Goal: Information Seeking & Learning: Learn about a topic

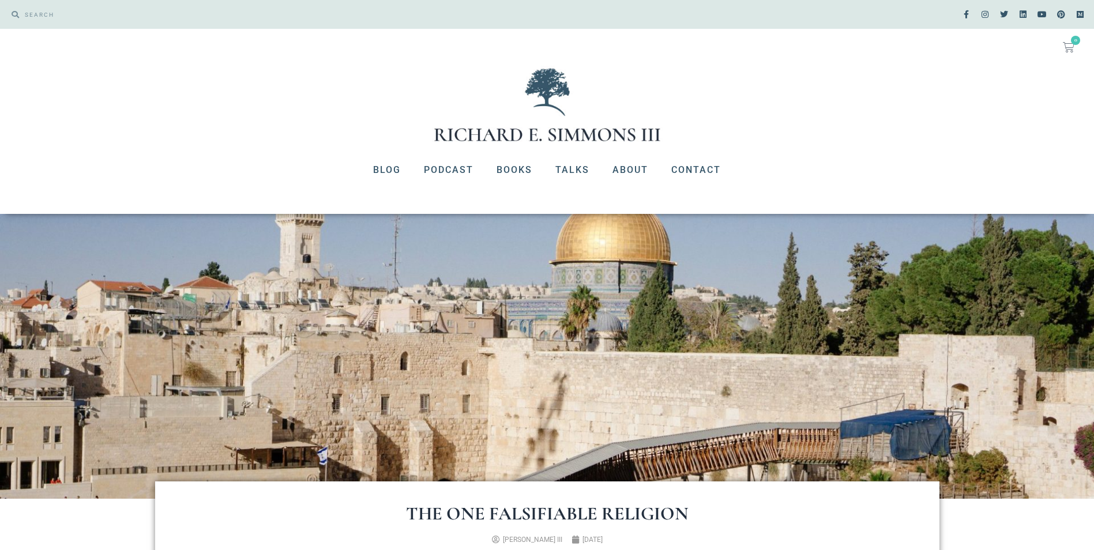
click at [343, 206] on div "Blog Podcast Books Talks About Contact Blog Podcast Books Talks About Contact" at bounding box center [547, 184] width 1094 height 59
click at [627, 171] on link "About" at bounding box center [630, 170] width 59 height 30
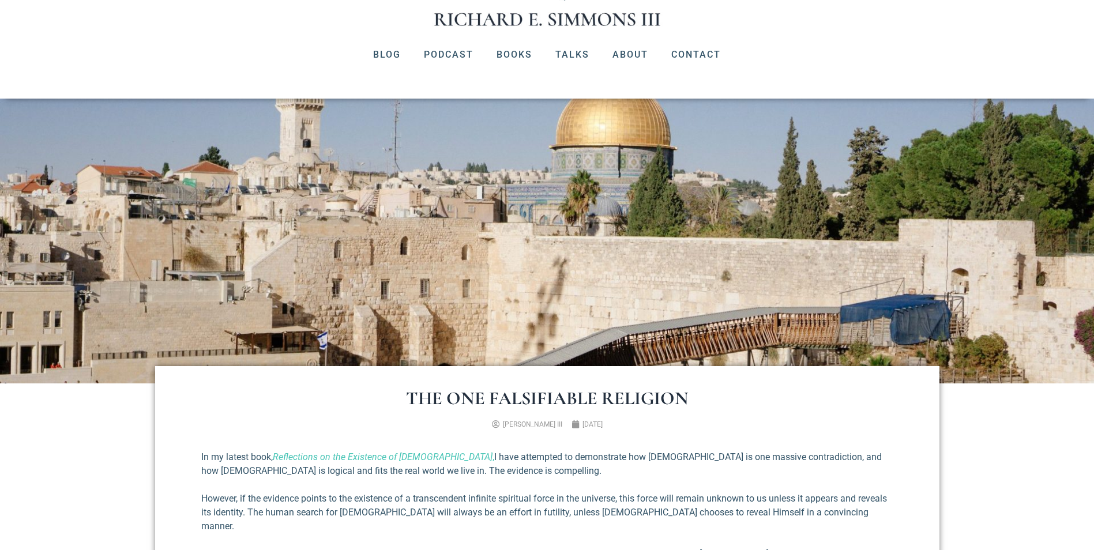
scroll to position [288, 0]
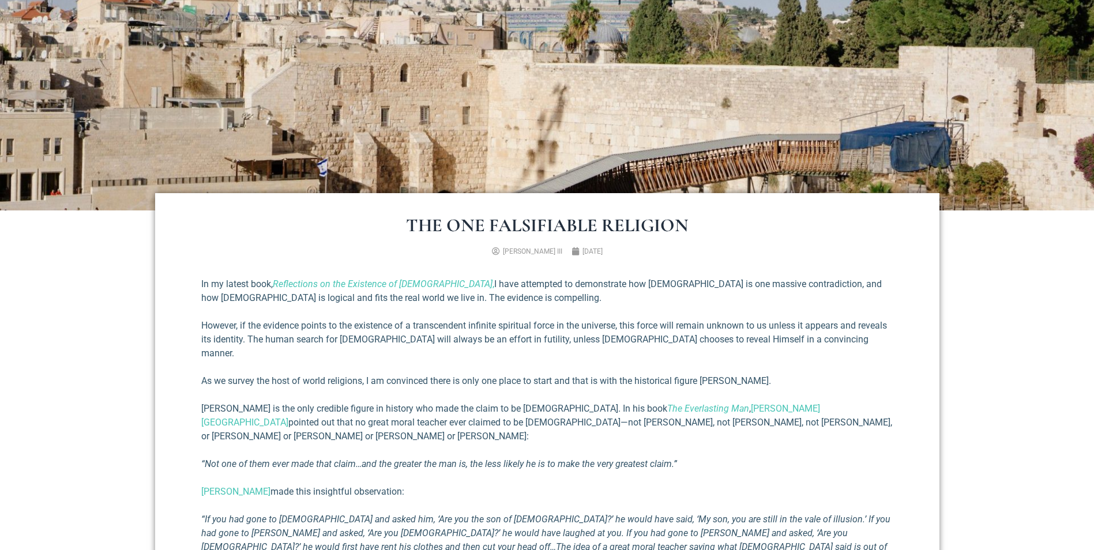
click at [802, 415] on p "[PERSON_NAME] is the only credible figure in history who made the claim to be […" at bounding box center [547, 423] width 692 height 42
click at [401, 286] on em "Reflections on the Existence of [DEMOGRAPHIC_DATA]" at bounding box center [383, 284] width 220 height 11
click at [743, 457] on p "“Not one of them ever made that claim…and the greater the man is, the less like…" at bounding box center [547, 464] width 692 height 14
click at [850, 374] on p "As we survey the host of world religions, I am convinced there is only one plac…" at bounding box center [547, 381] width 692 height 14
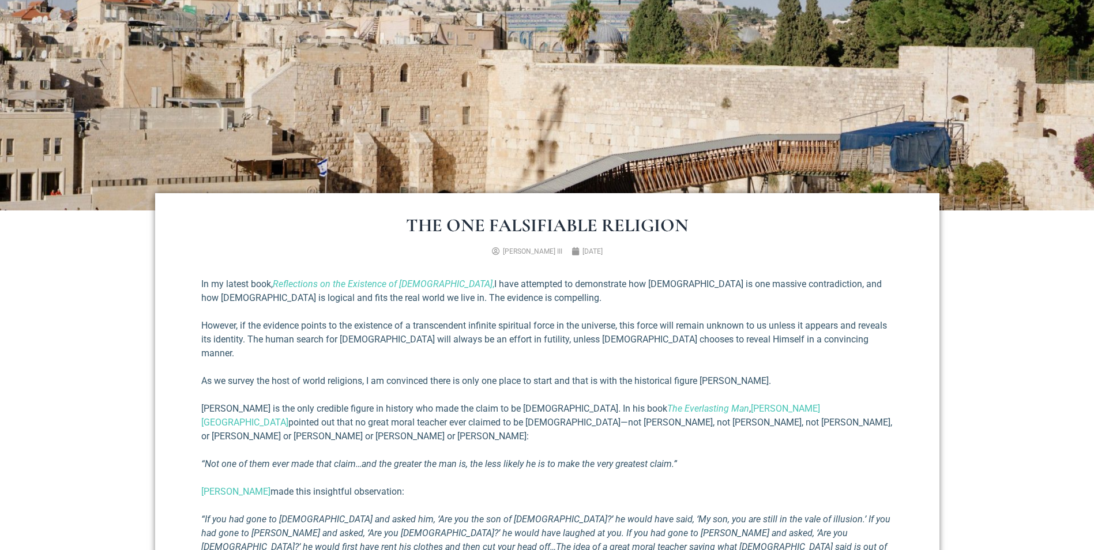
scroll to position [346, 0]
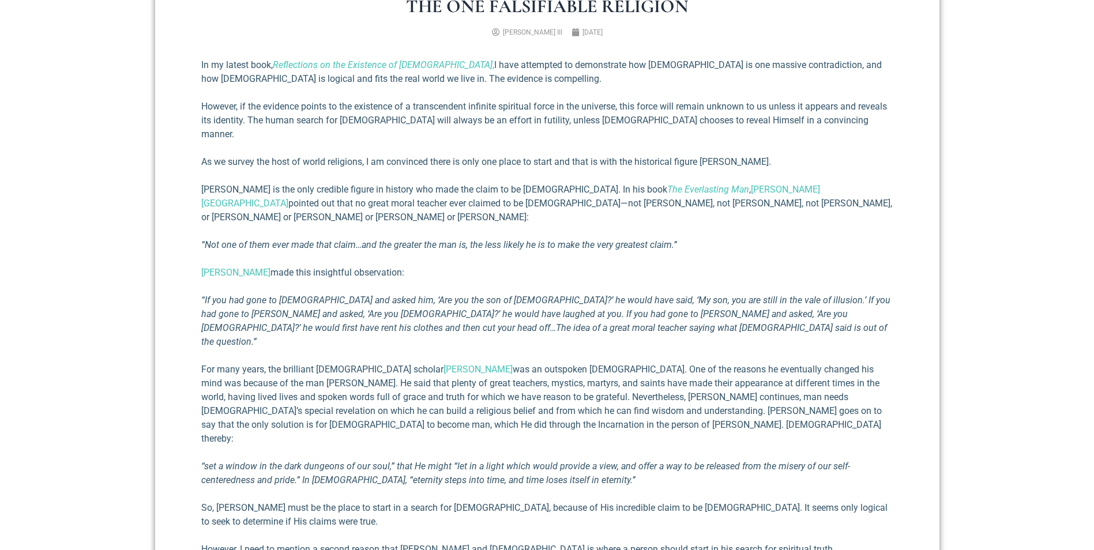
scroll to position [531, 0]
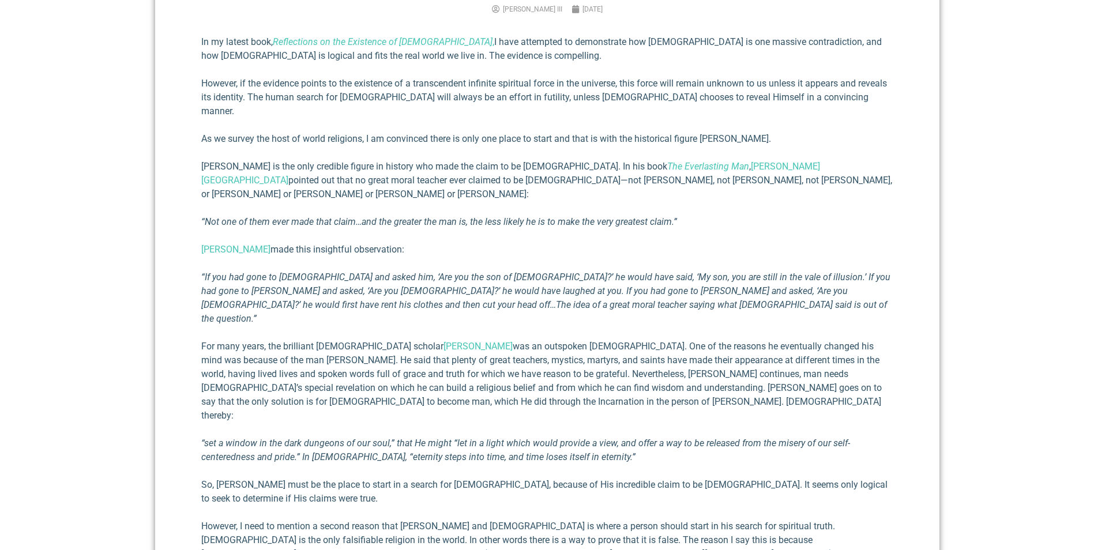
click at [967, 303] on section "The One Falsifiable Religion [PERSON_NAME] III [DATE] In my latest book, Reflec…" at bounding box center [547, 492] width 1094 height 1049
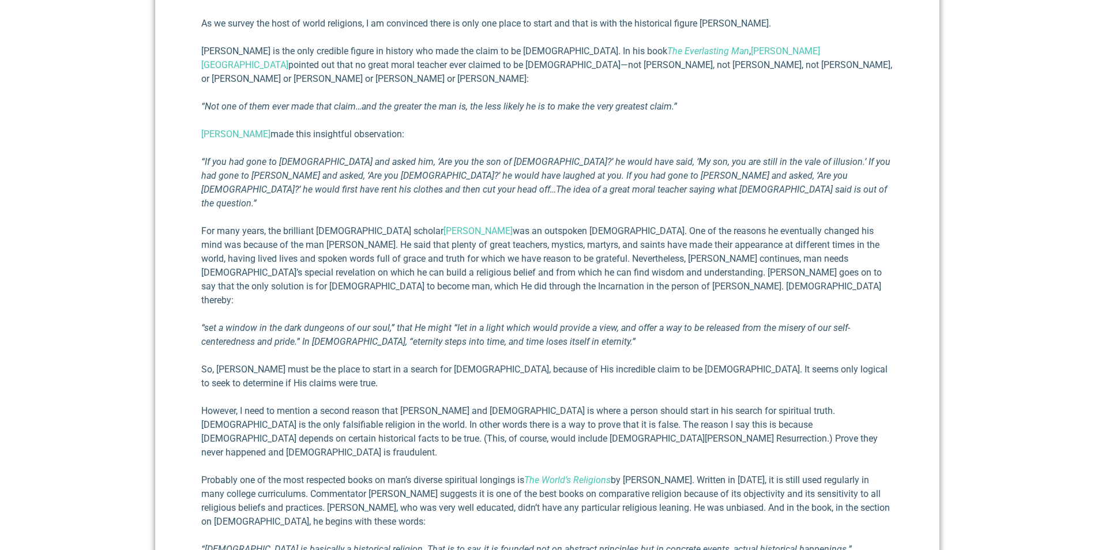
scroll to position [669, 0]
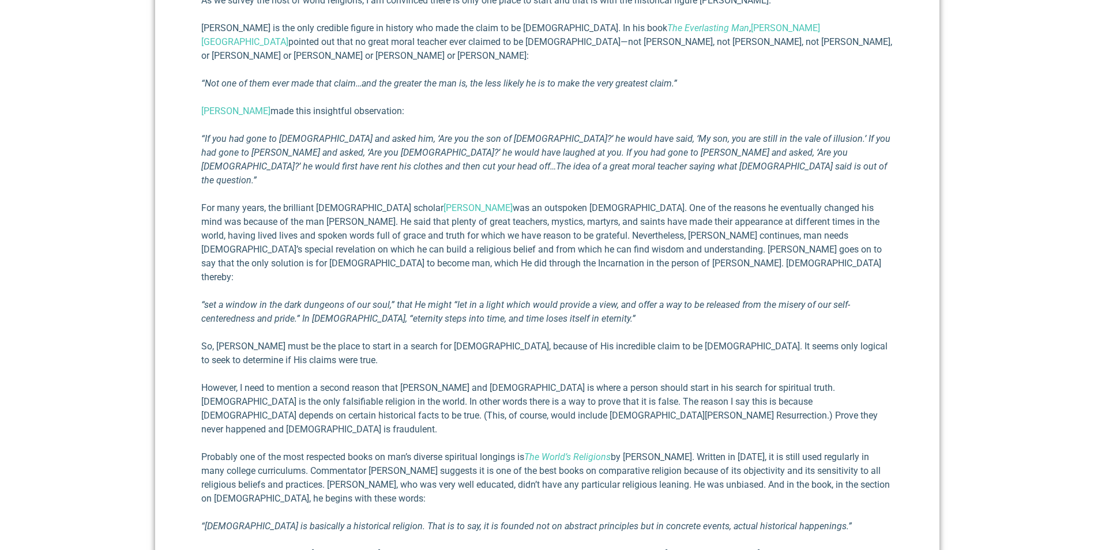
click at [593, 450] on p "Probably one of the most respected books on man’s diverse spiritual longings is…" at bounding box center [547, 477] width 692 height 55
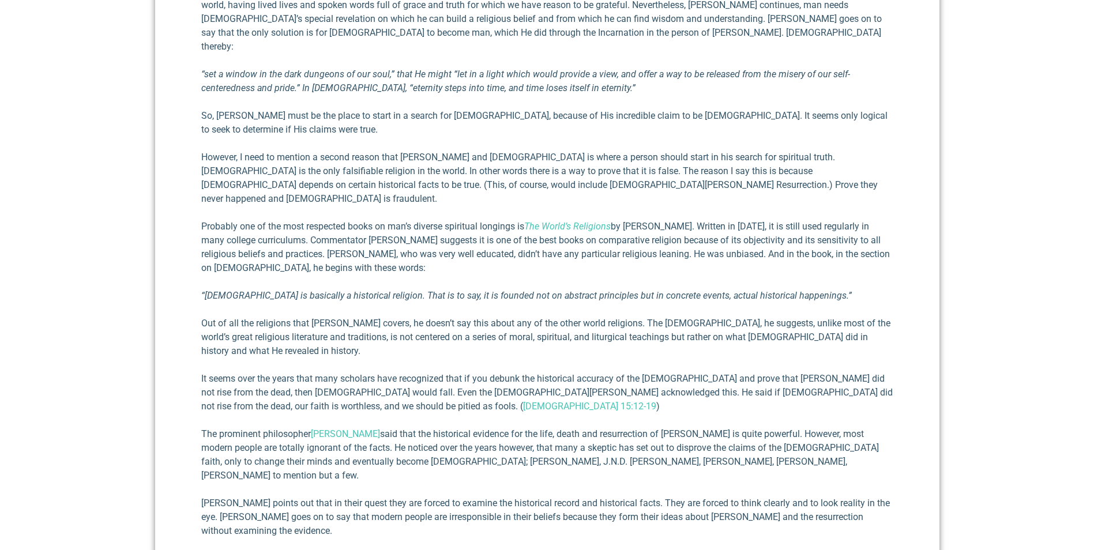
scroll to position [727, 0]
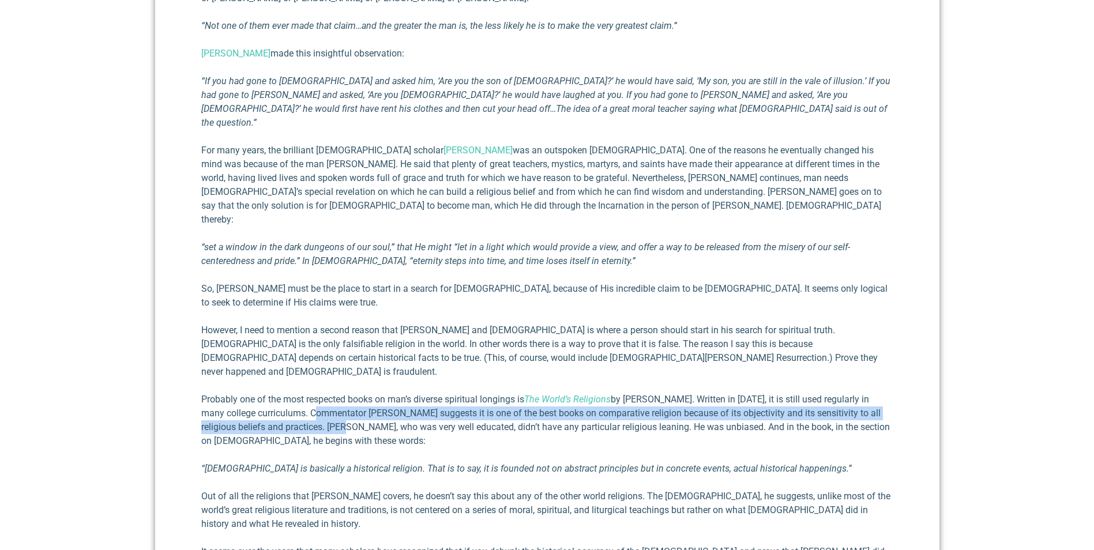
drag, startPoint x: 305, startPoint y: 335, endPoint x: 327, endPoint y: 351, distance: 27.7
click at [327, 393] on p "Probably one of the most respected books on man’s diverse spiritual longings is…" at bounding box center [547, 420] width 692 height 55
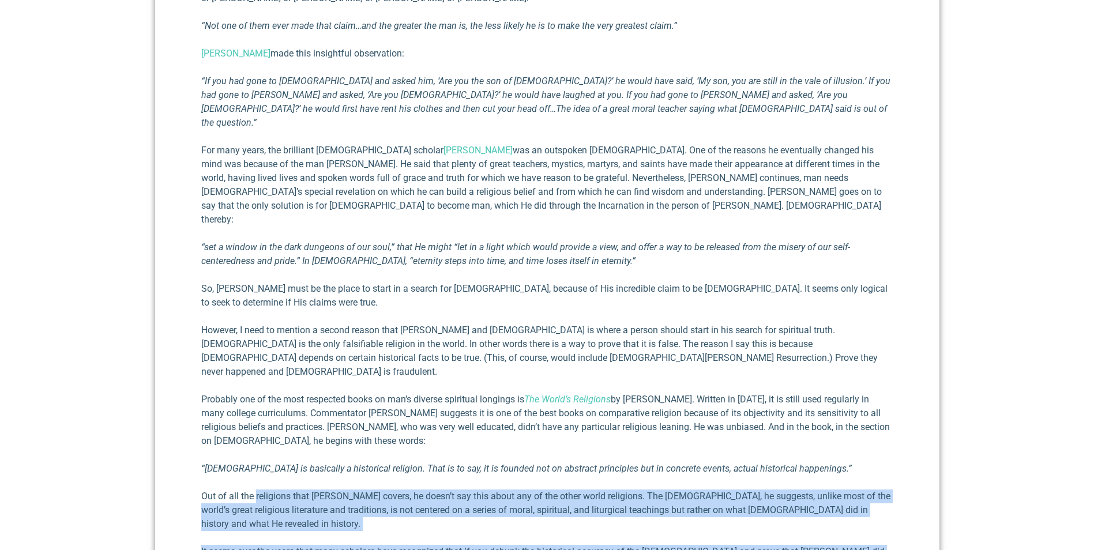
drag, startPoint x: 256, startPoint y: 419, endPoint x: 348, endPoint y: 467, distance: 104.0
click at [348, 467] on div "In my latest book, Reflections on the Existence of [DEMOGRAPHIC_DATA] , I have …" at bounding box center [547, 294] width 692 height 910
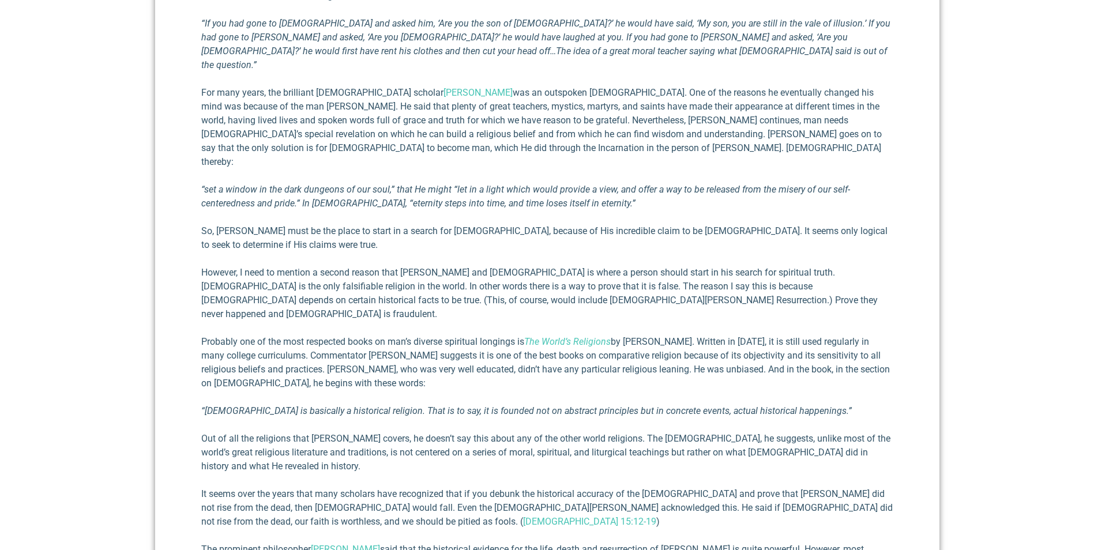
drag, startPoint x: 14, startPoint y: 360, endPoint x: 31, endPoint y: 365, distance: 17.2
click at [31, 365] on section "The One Falsifiable Religion [PERSON_NAME] III [DATE] In my latest book, Reflec…" at bounding box center [547, 239] width 1094 height 1049
click at [117, 430] on section "The One Falsifiable Religion [PERSON_NAME] III [DATE] In my latest book, Reflec…" at bounding box center [547, 239] width 1094 height 1049
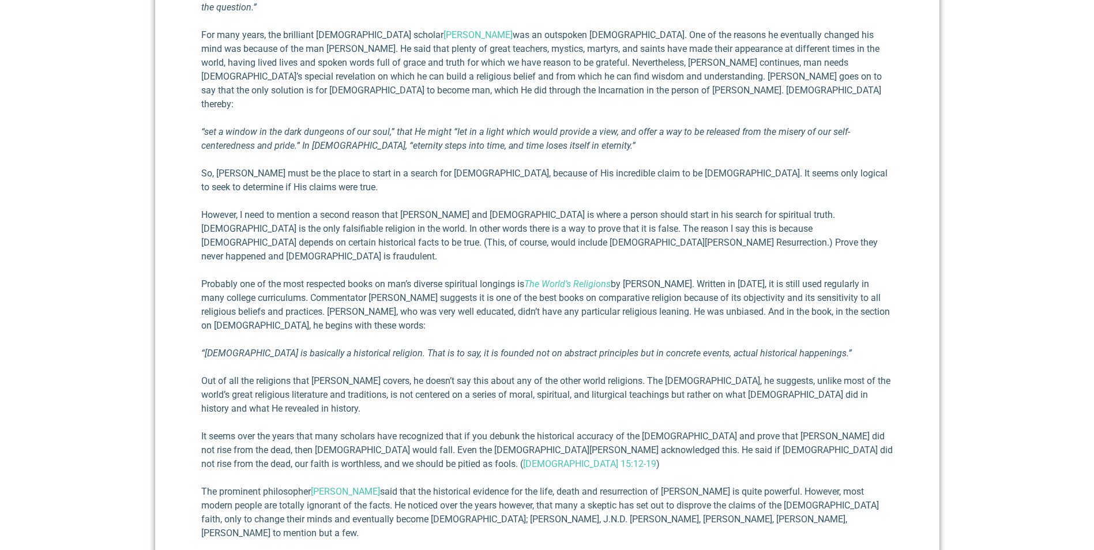
scroll to position [900, 0]
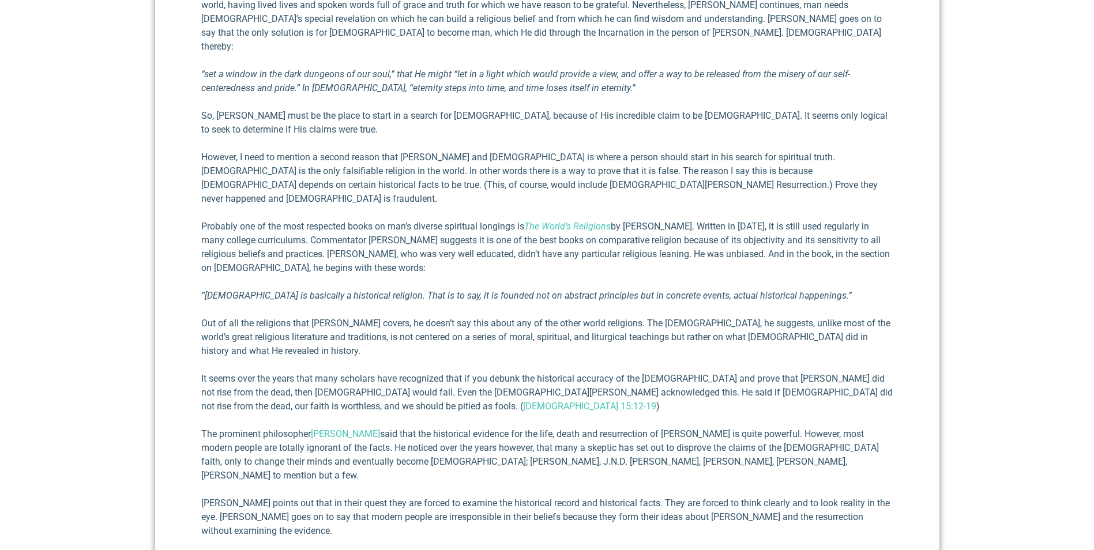
click at [142, 414] on section "The One Falsifiable Religion [PERSON_NAME] III [DATE] In my latest book, Reflec…" at bounding box center [547, 123] width 1094 height 1049
click at [167, 211] on div "The One Falsifiable Religion [PERSON_NAME] III [DATE] In my latest book, Reflec…" at bounding box center [547, 123] width 784 height 1083
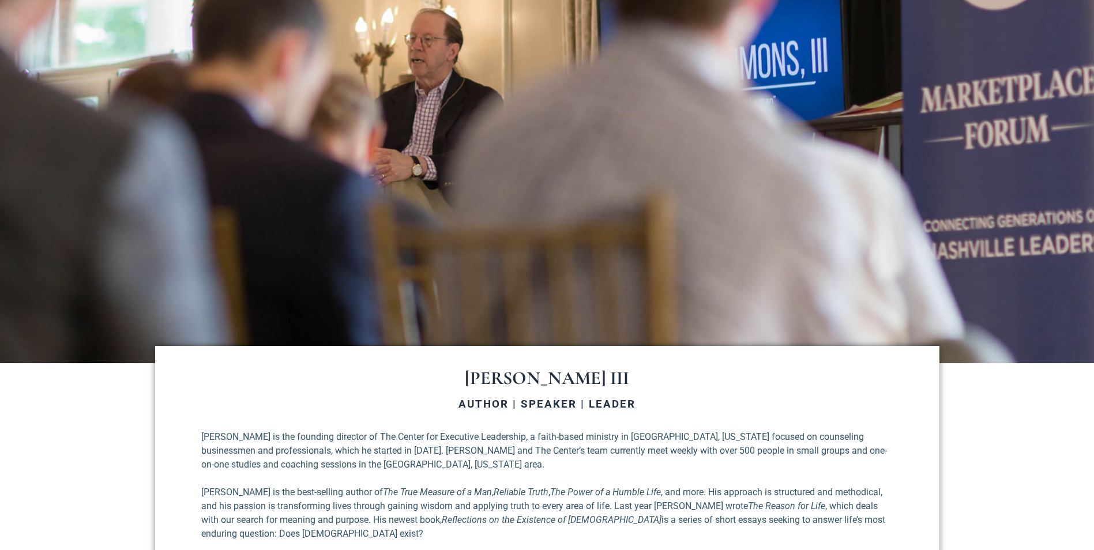
scroll to position [404, 0]
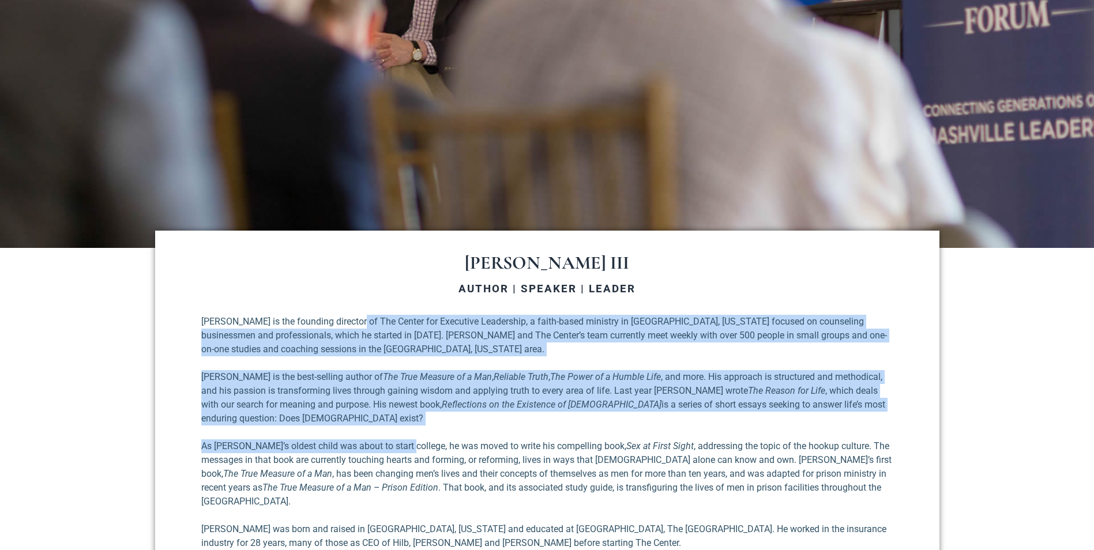
drag, startPoint x: 355, startPoint y: 329, endPoint x: 403, endPoint y: 422, distance: 103.7
click at [403, 422] on div "[PERSON_NAME] is the founding director of The Center for Executive Leadership, …" at bounding box center [547, 460] width 692 height 291
drag, startPoint x: 403, startPoint y: 422, endPoint x: 370, endPoint y: 423, distance: 32.9
click at [370, 423] on div "[PERSON_NAME] is the founding director of The Center for Executive Leadership, …" at bounding box center [547, 460] width 692 height 291
